Goal: Find contact information: Find contact information

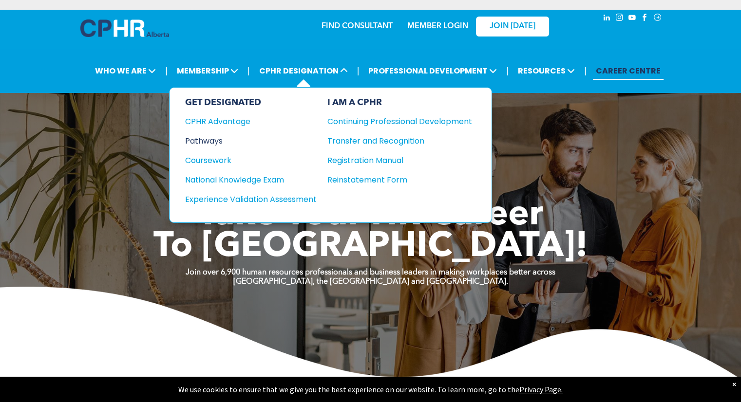
click at [215, 140] on div "Pathways" at bounding box center [244, 141] width 118 height 12
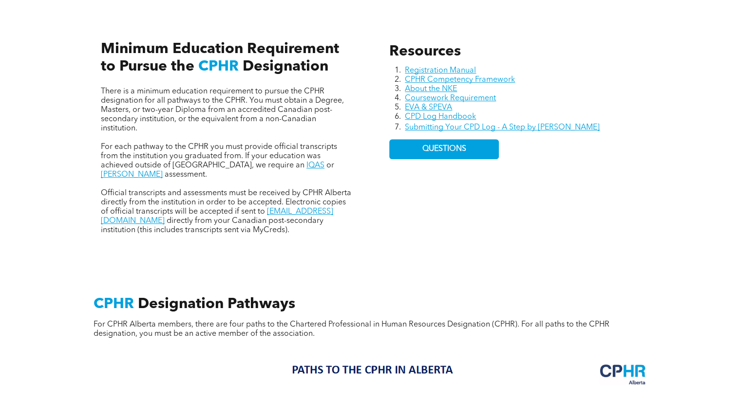
scroll to position [438, 0]
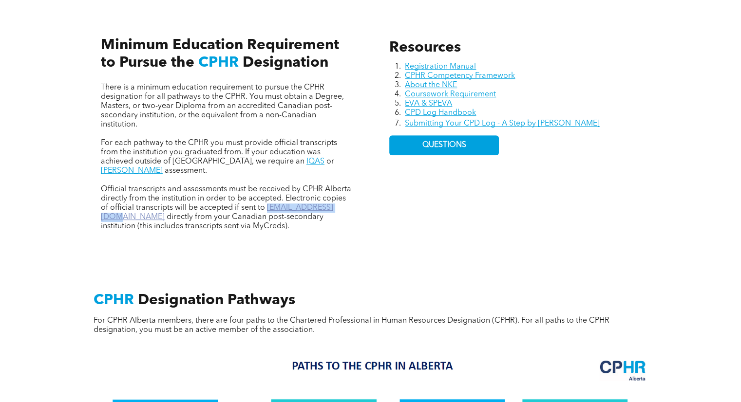
drag, startPoint x: 342, startPoint y: 199, endPoint x: 267, endPoint y: 201, distance: 74.5
click at [267, 201] on p "Official transcripts and assessments must be received by CPHR Alberta directly …" at bounding box center [226, 208] width 251 height 46
copy link "[EMAIL_ADDRESS][DOMAIN_NAME]"
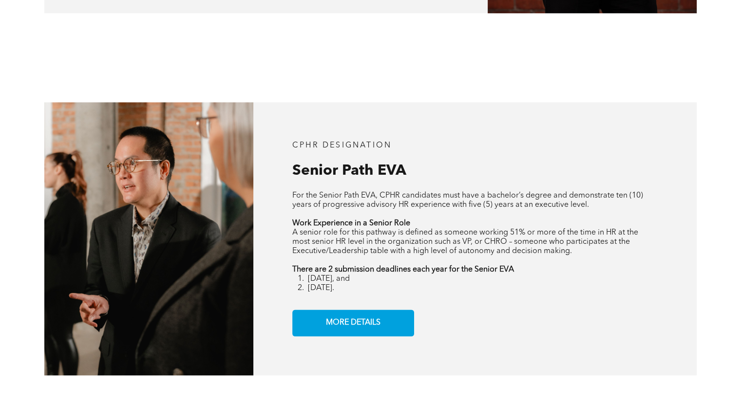
scroll to position [1169, 0]
